Goal: Find contact information: Find contact information

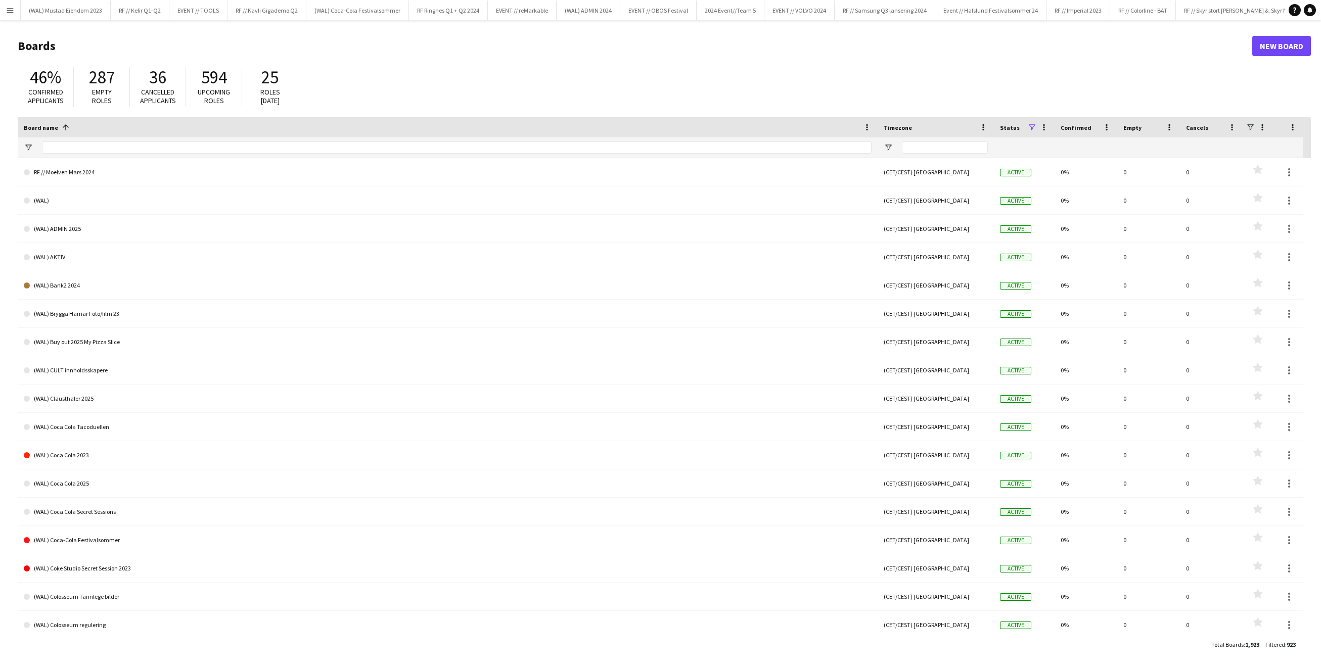
click at [7, 5] on button "Menu" at bounding box center [10, 10] width 20 height 20
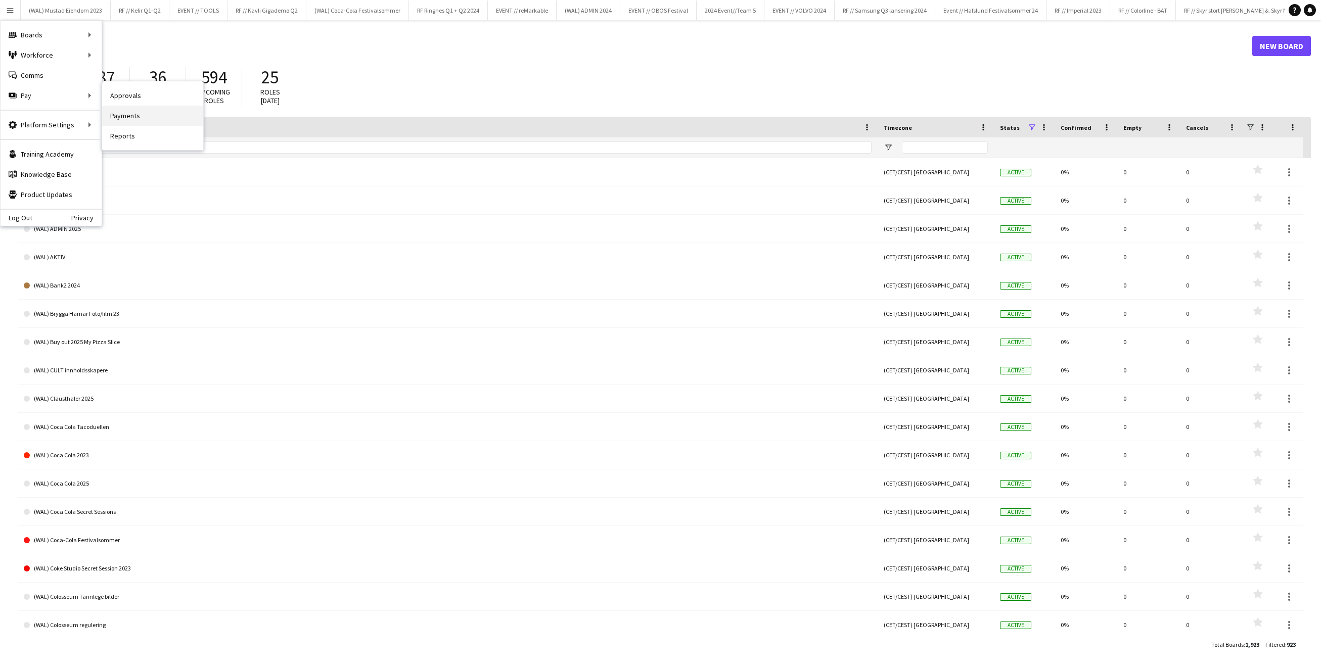
click at [133, 117] on link "Payments" at bounding box center [152, 116] width 101 height 20
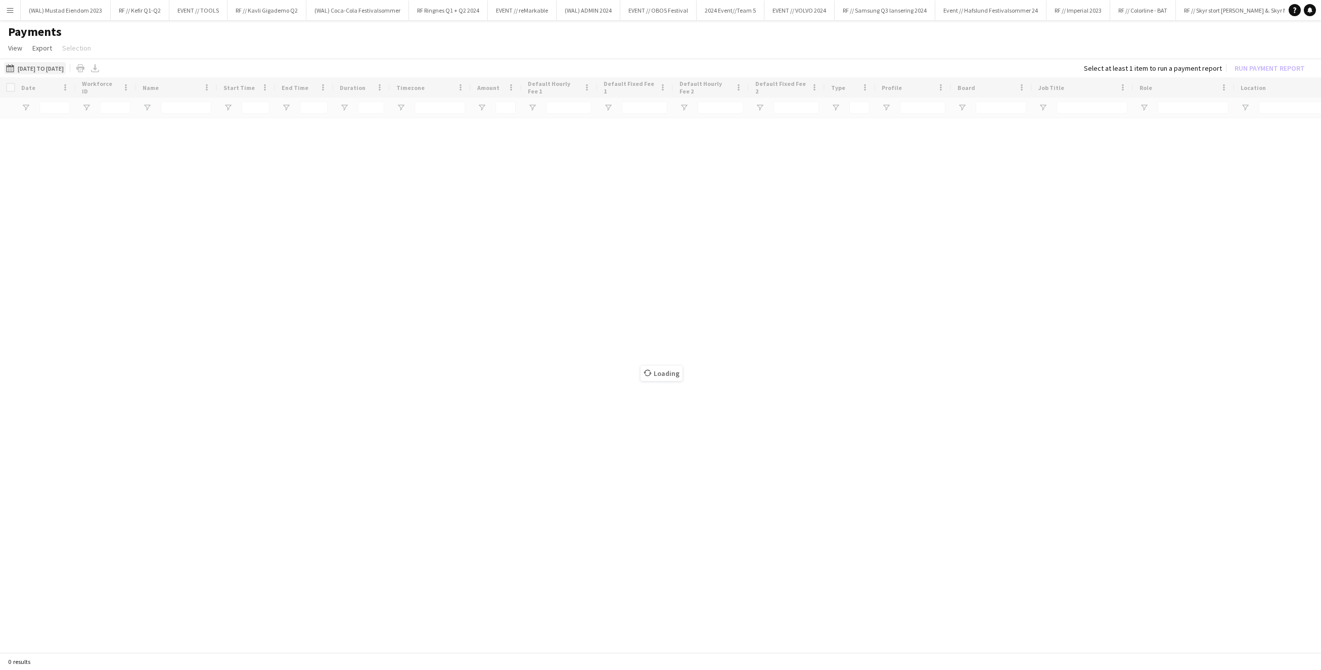
click at [51, 63] on button "[DATE] to [DATE] [DATE] to [DATE]" at bounding box center [35, 68] width 62 height 12
drag, startPoint x: 116, startPoint y: 106, endPoint x: 123, endPoint y: 107, distance: 6.6
click at [117, 106] on span "Previous month" at bounding box center [125, 108] width 20 height 20
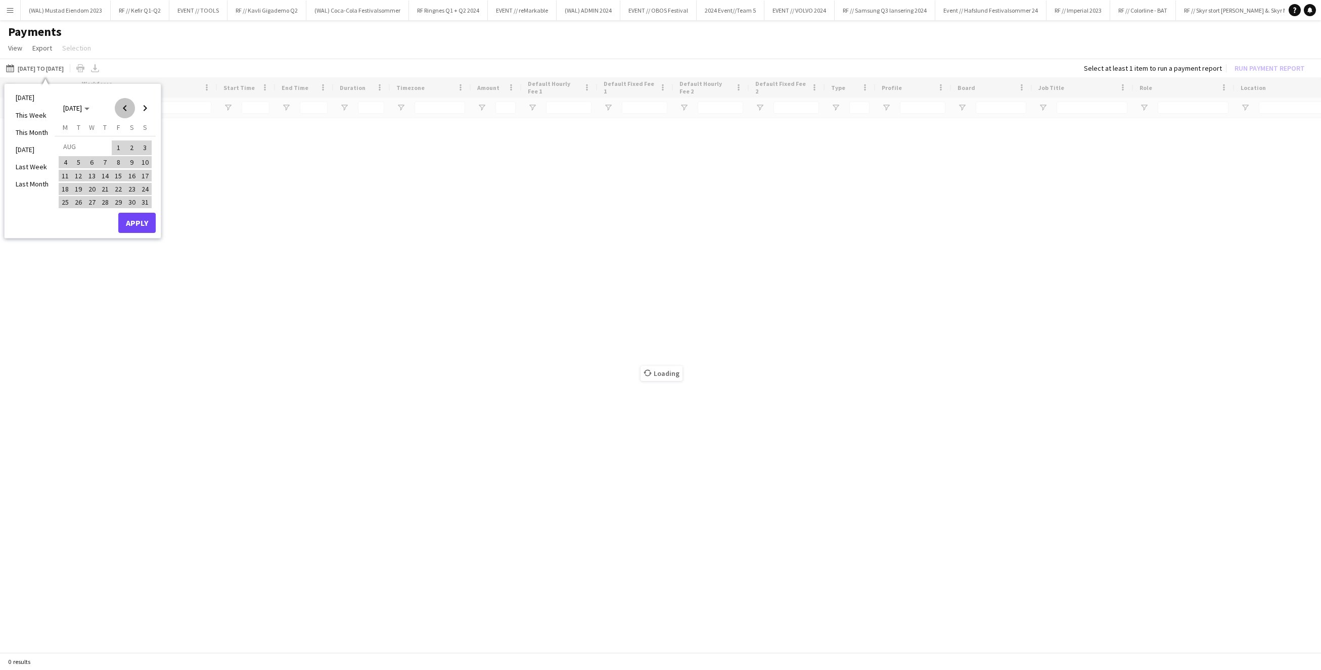
click at [123, 107] on span "Previous month" at bounding box center [125, 108] width 20 height 20
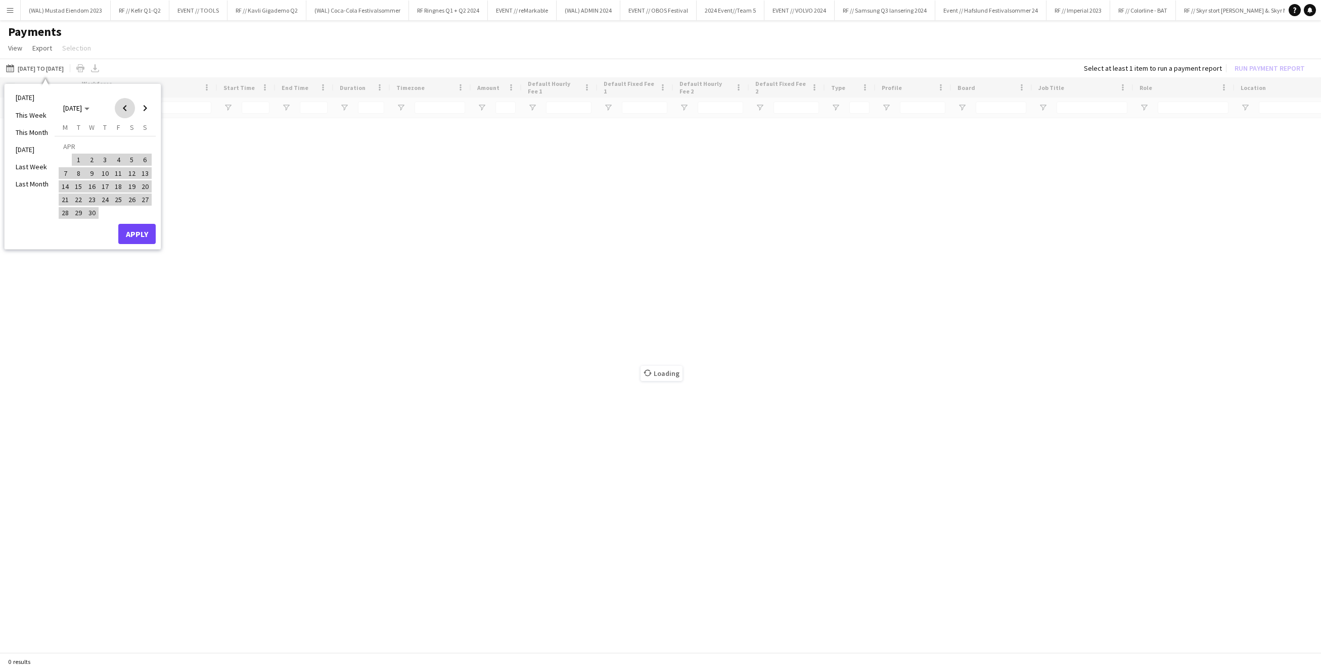
click at [123, 107] on span "Previous month" at bounding box center [125, 108] width 20 height 20
drag, startPoint x: 88, startPoint y: 157, endPoint x: 127, endPoint y: 166, distance: 39.9
click at [88, 157] on span "1" at bounding box center [92, 160] width 12 height 12
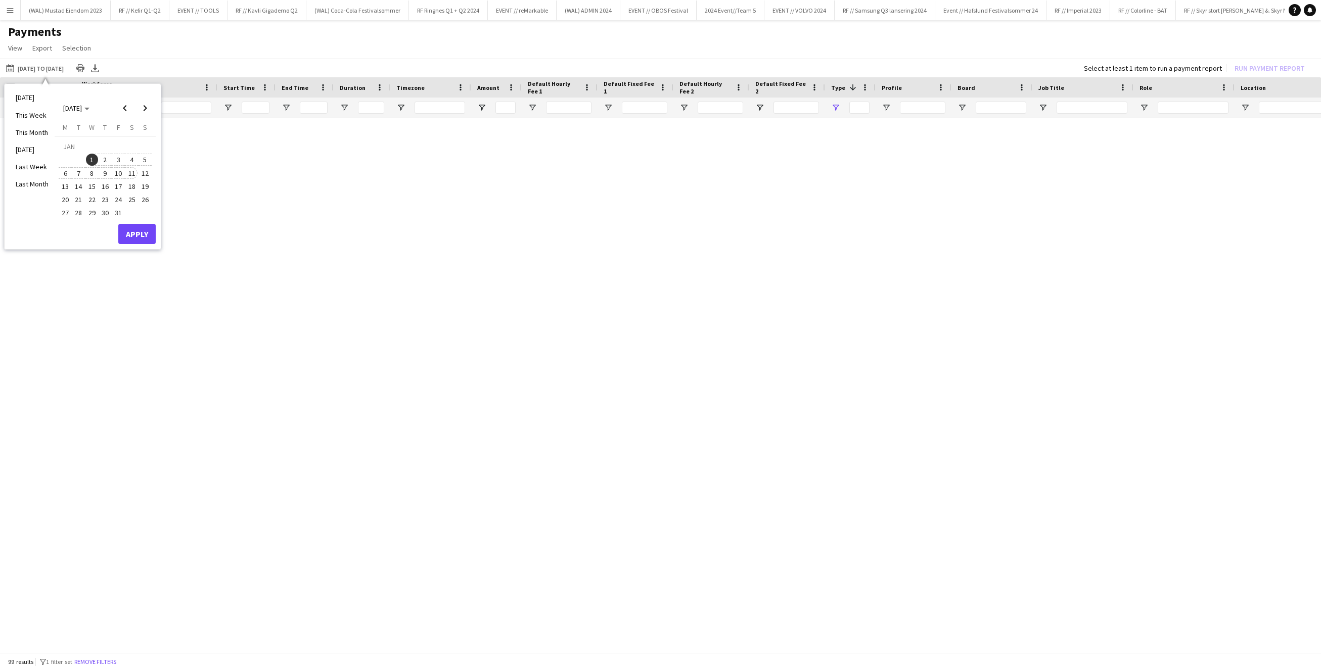
type input "**********"
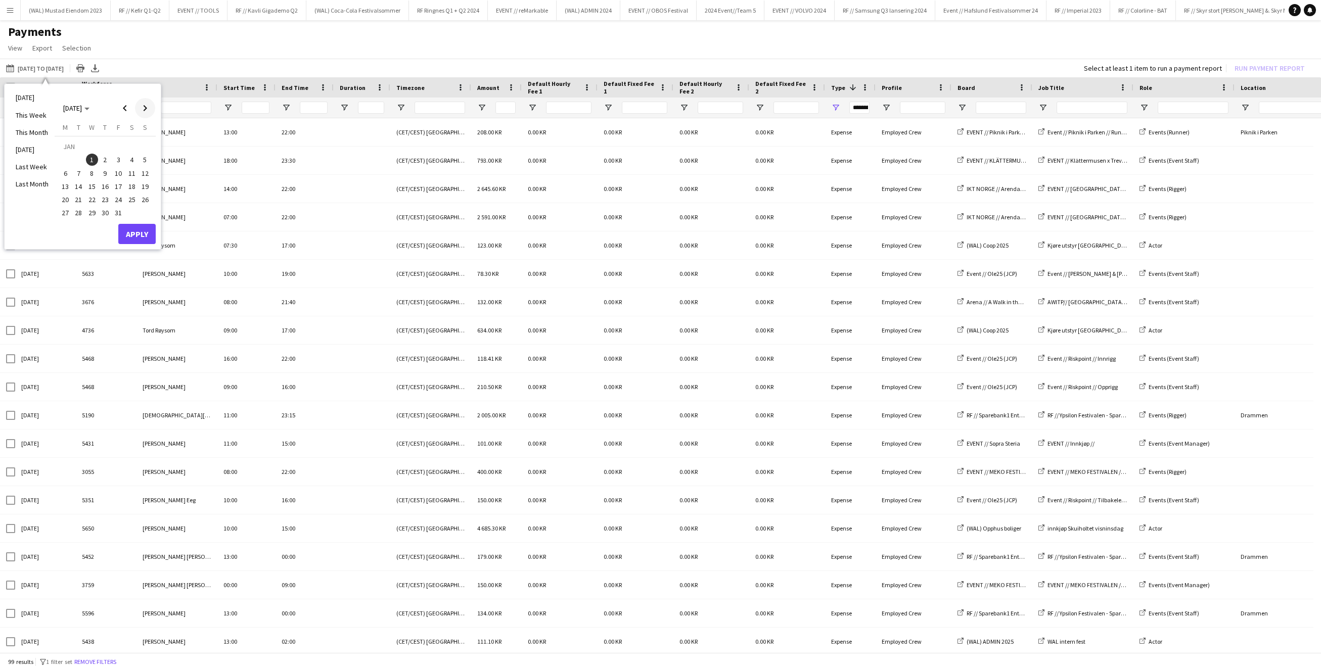
click at [143, 105] on span "Next month" at bounding box center [145, 108] width 20 height 20
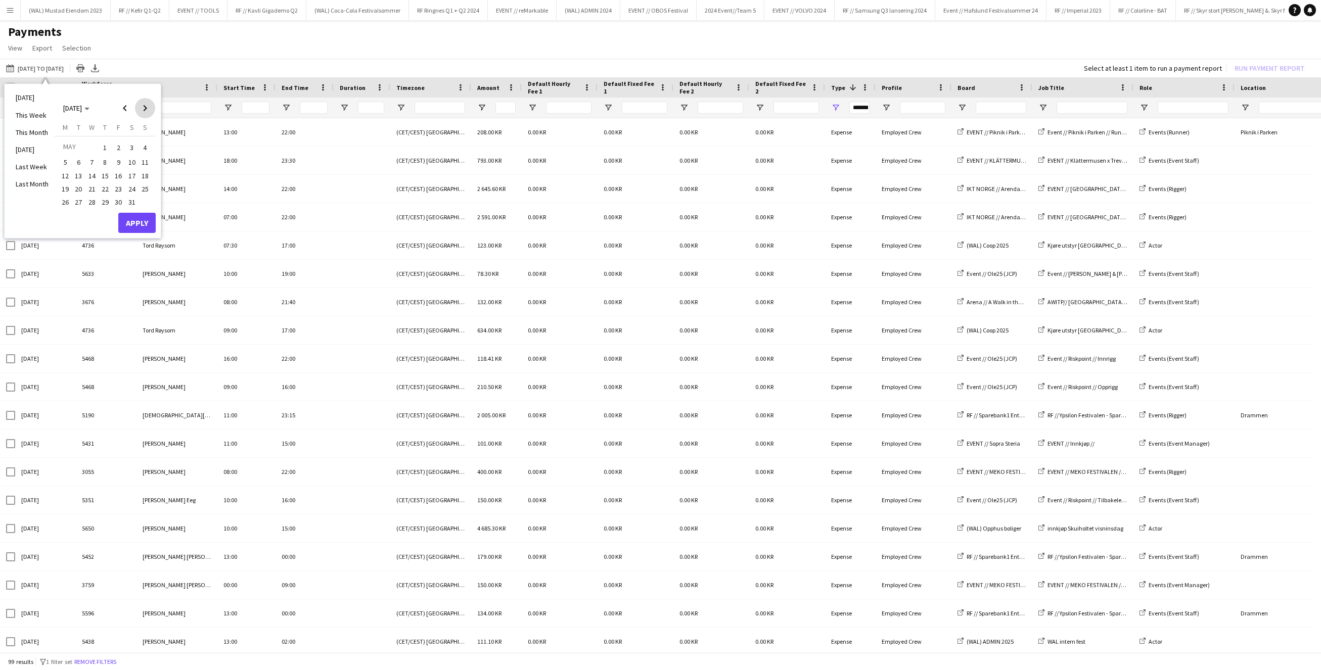
click at [143, 105] on span "Next month" at bounding box center [145, 108] width 20 height 20
click at [121, 160] on span "5" at bounding box center [118, 160] width 12 height 12
click at [139, 230] on button "Apply" at bounding box center [136, 234] width 37 height 20
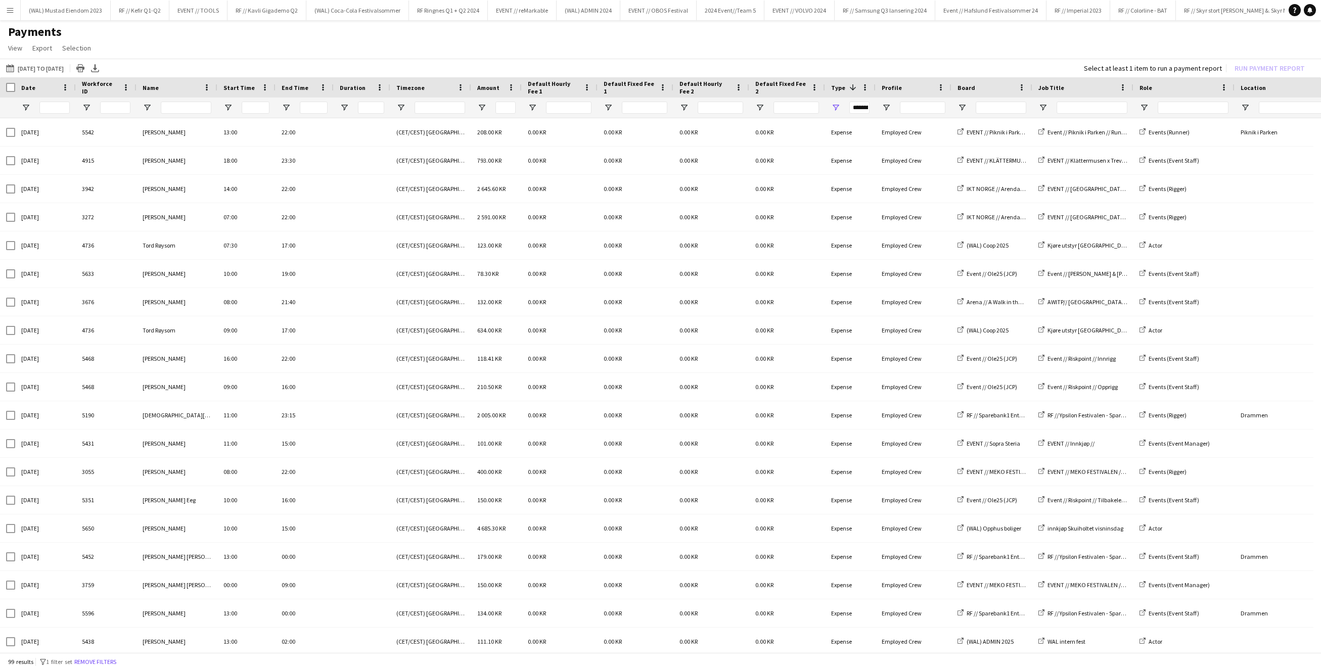
click at [10, 10] on app-icon "Menu" at bounding box center [10, 10] width 8 height 8
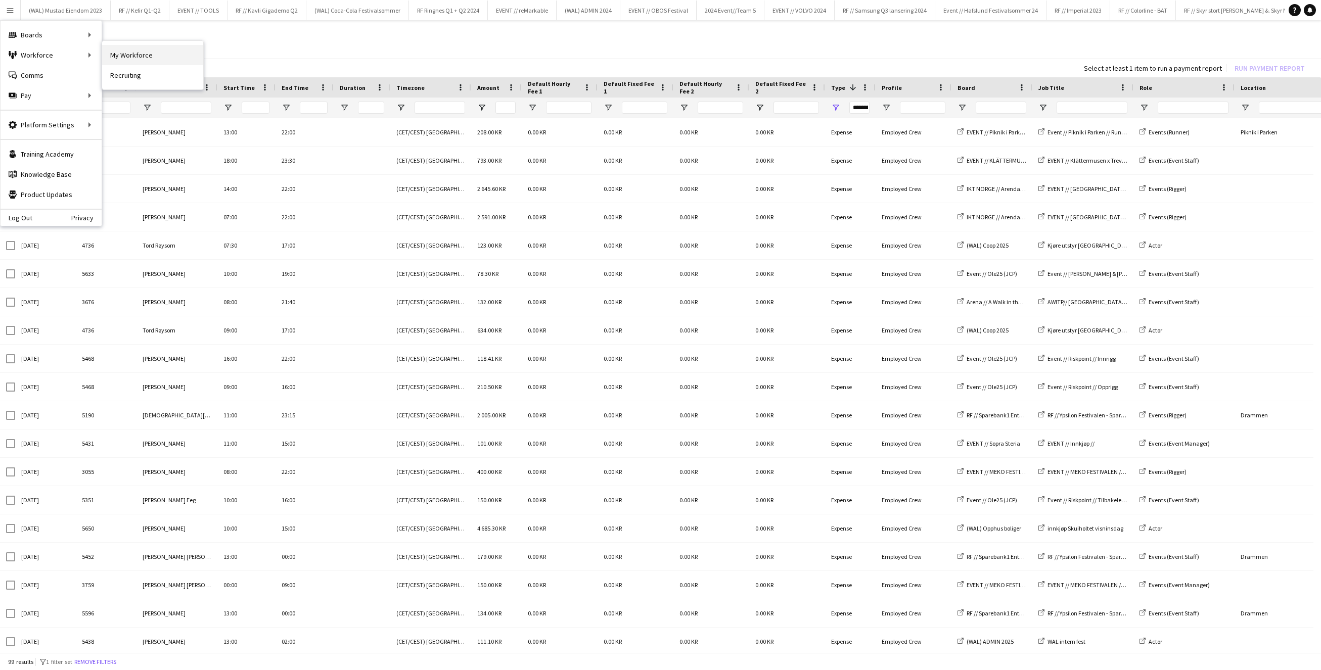
click at [128, 58] on link "My Workforce" at bounding box center [152, 55] width 101 height 20
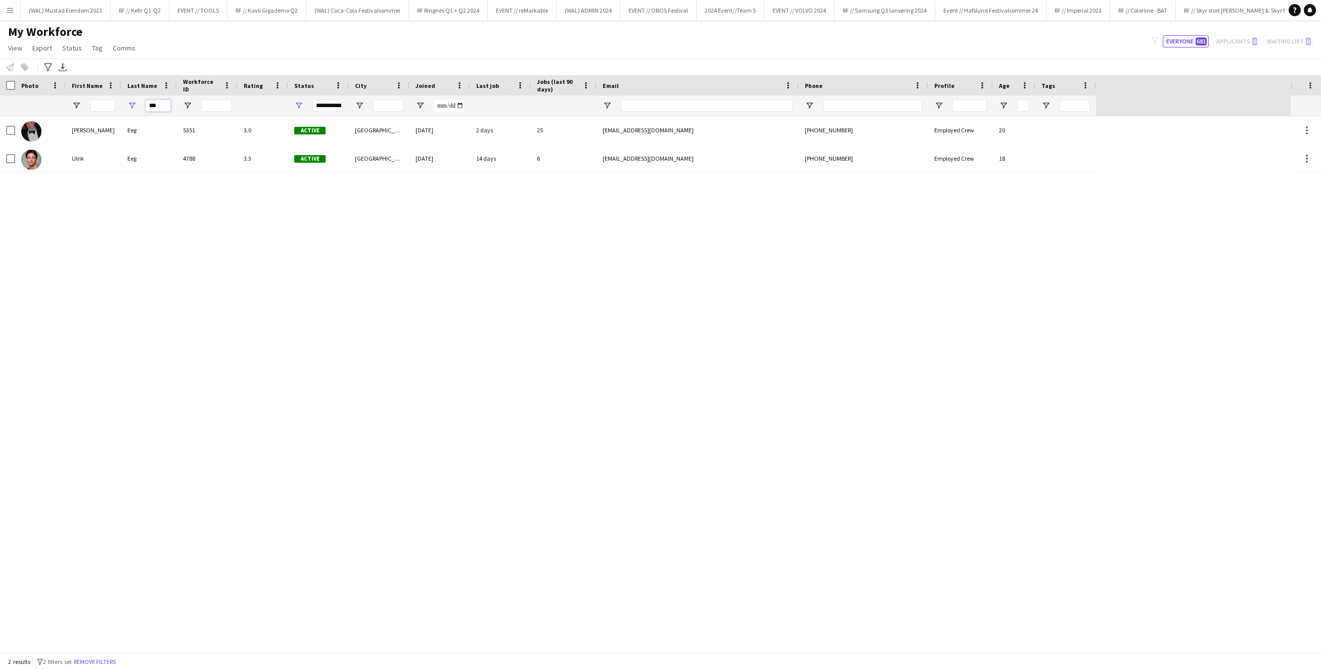
click at [165, 105] on input "***" at bounding box center [158, 106] width 25 height 12
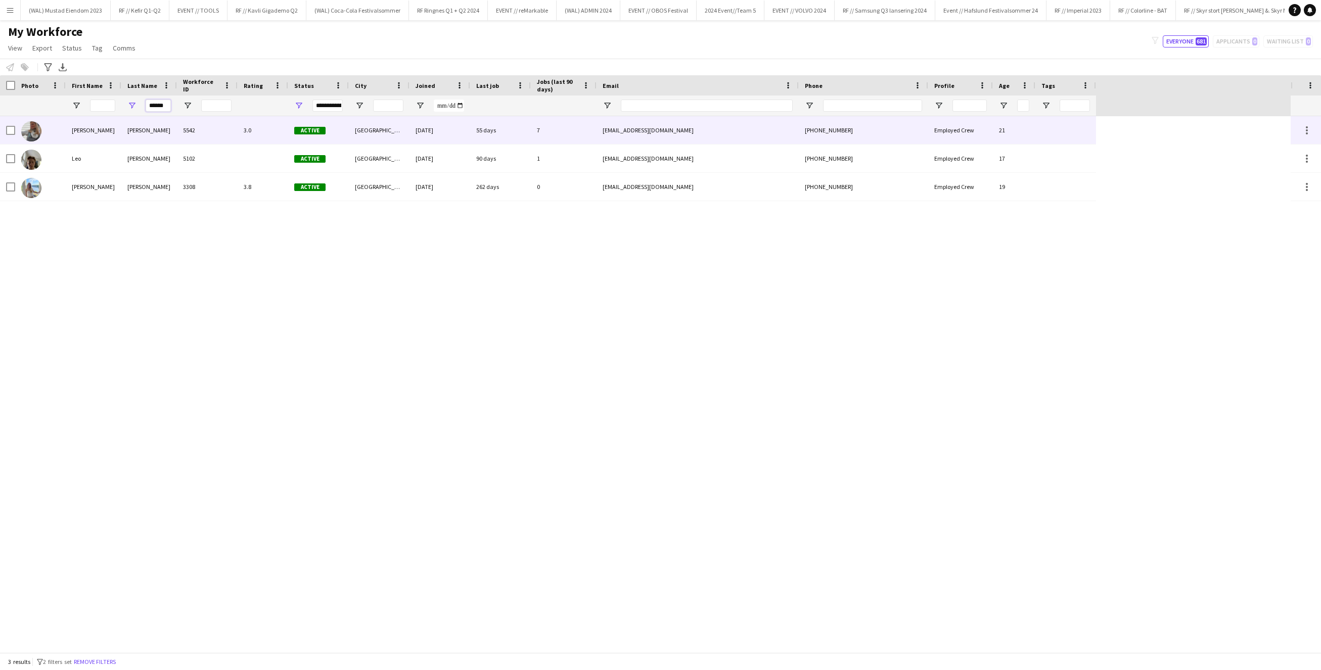
type input "******"
click at [195, 132] on div "5542" at bounding box center [207, 130] width 61 height 28
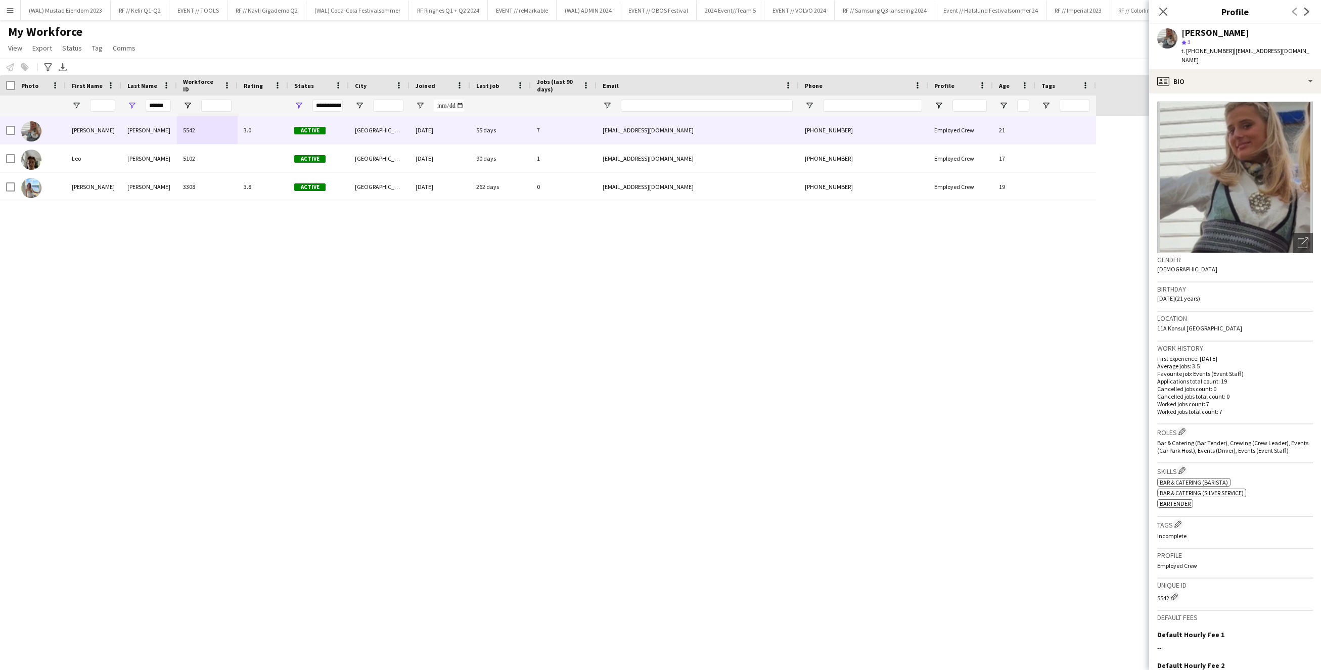
drag, startPoint x: 1296, startPoint y: 53, endPoint x: 1222, endPoint y: 49, distance: 73.9
click at [1222, 49] on div "[PERSON_NAME] star 3 t. [PHONE_NUMBER] | [EMAIL_ADDRESS][DOMAIN_NAME]" at bounding box center [1235, 46] width 172 height 45
click at [1306, 50] on div "[PERSON_NAME] star 3 t. [PHONE_NUMBER] | [EMAIL_ADDRESS][DOMAIN_NAME]" at bounding box center [1235, 46] width 172 height 45
drag, startPoint x: 1306, startPoint y: 51, endPoint x: 1223, endPoint y: 55, distance: 82.5
click at [1223, 55] on div "[PERSON_NAME] star 3 t. [PHONE_NUMBER] | [EMAIL_ADDRESS][DOMAIN_NAME]" at bounding box center [1235, 46] width 172 height 45
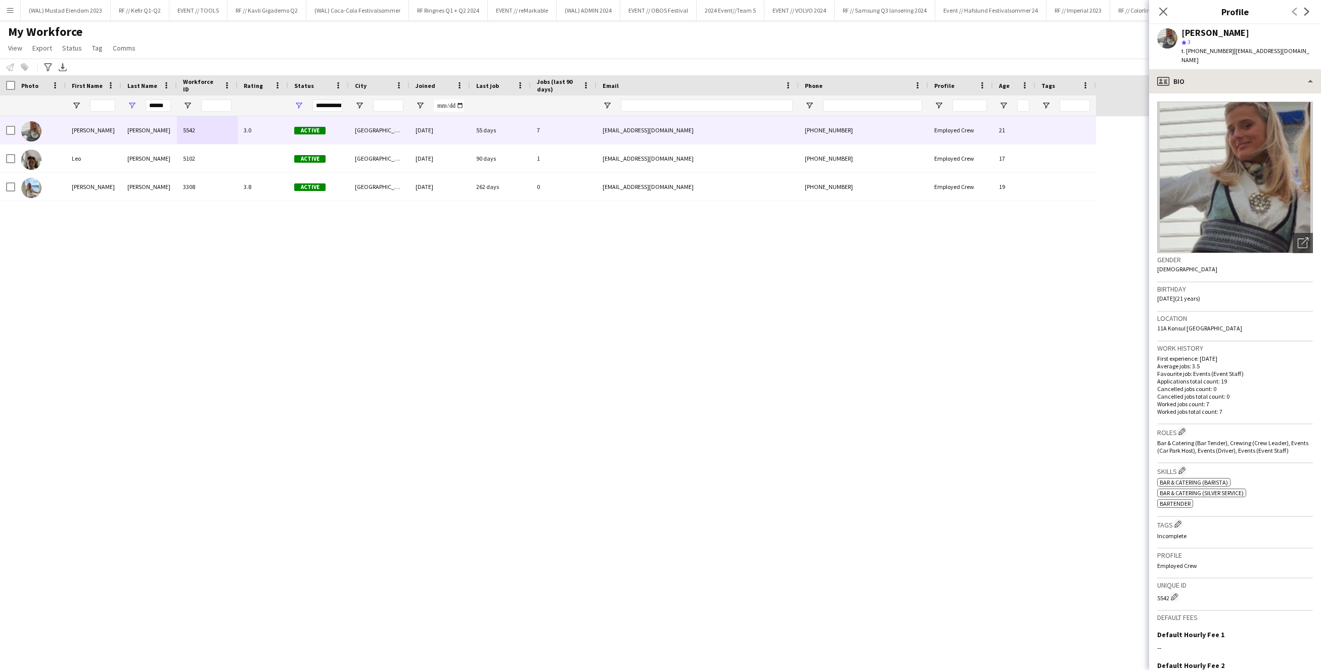
copy span "[EMAIL_ADDRESS][DOMAIN_NAME]"
click at [660, 45] on div "My Workforce View Views Default view New view Update view Delete view Edit name…" at bounding box center [660, 41] width 1321 height 34
